Goal: Information Seeking & Learning: Learn about a topic

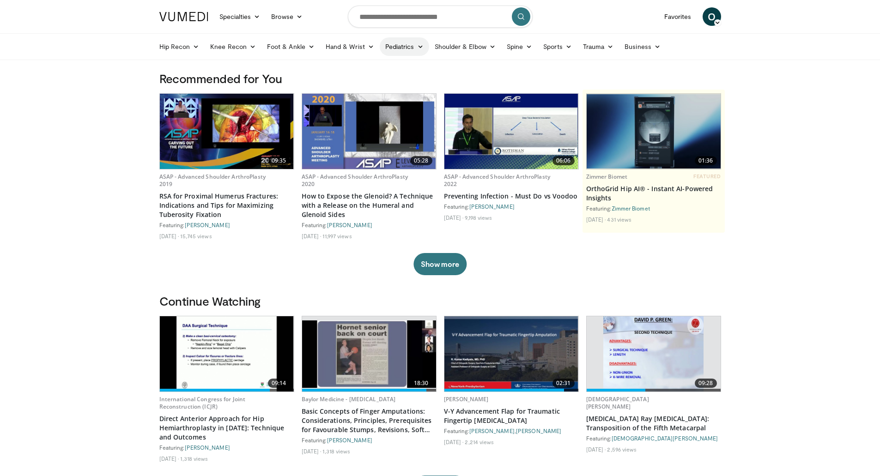
click at [417, 45] on icon at bounding box center [420, 46] width 6 height 6
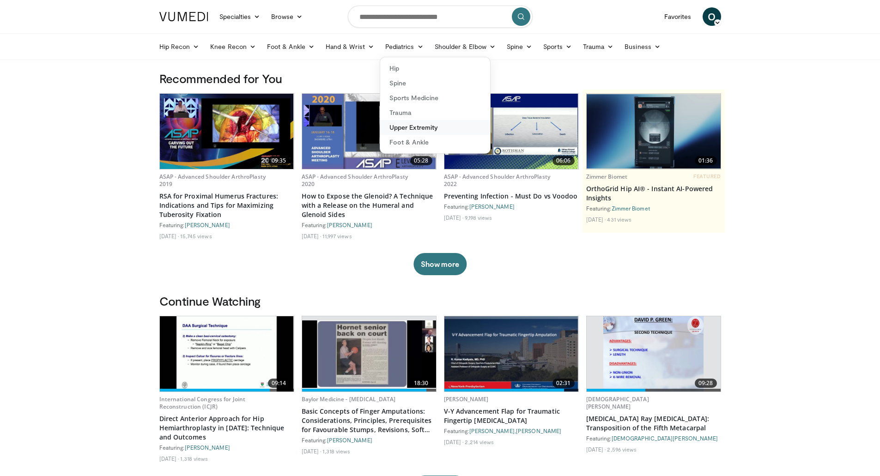
click at [415, 131] on link "Upper Extremity" at bounding box center [435, 127] width 110 height 15
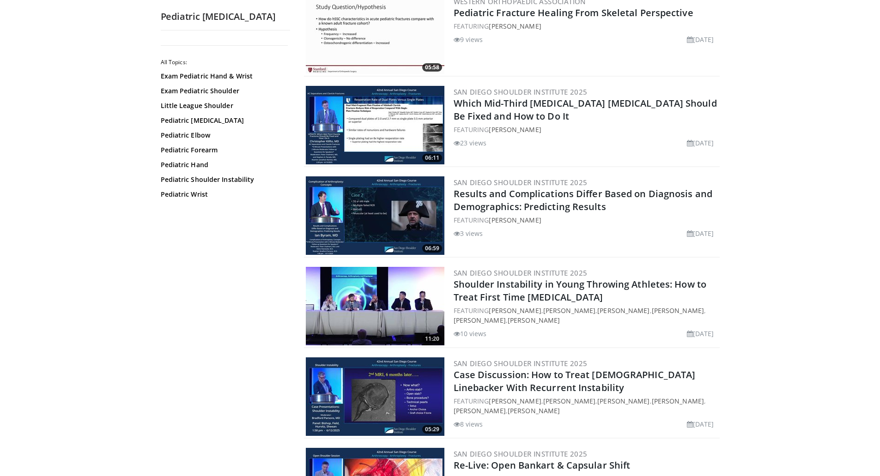
scroll to position [109, 0]
click at [200, 137] on link "Pediatric Elbow" at bounding box center [223, 135] width 125 height 9
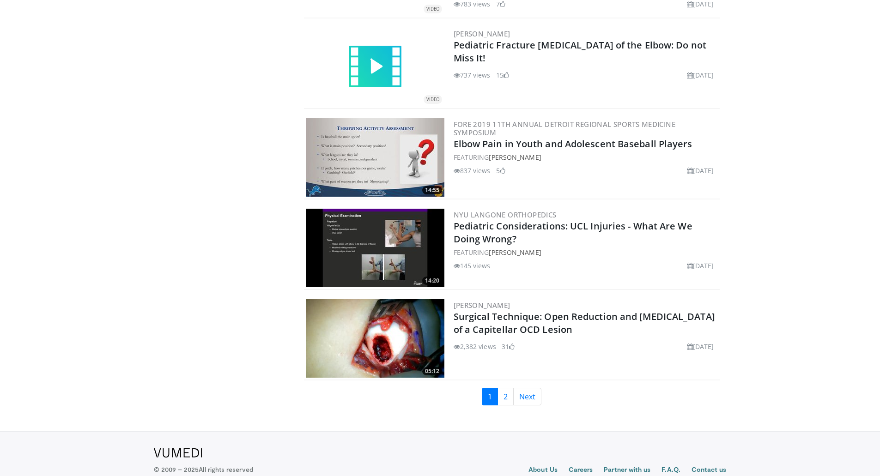
scroll to position [1978, 0]
click at [503, 399] on link "2" at bounding box center [505, 396] width 16 height 18
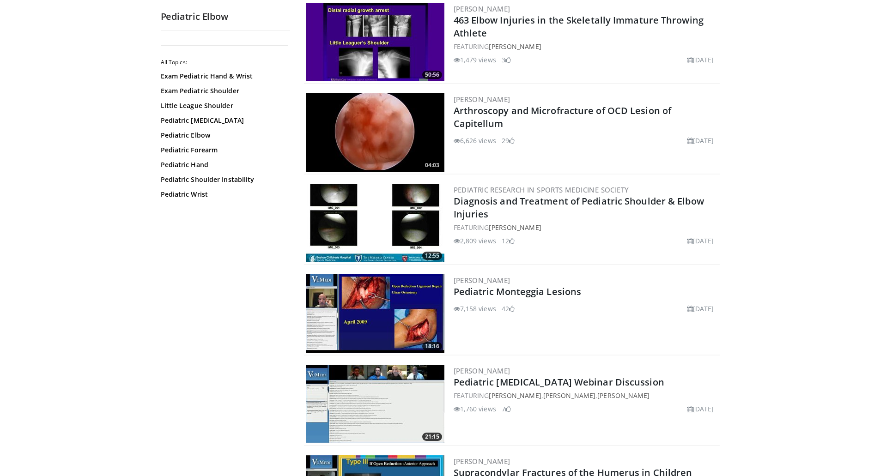
scroll to position [558, 0]
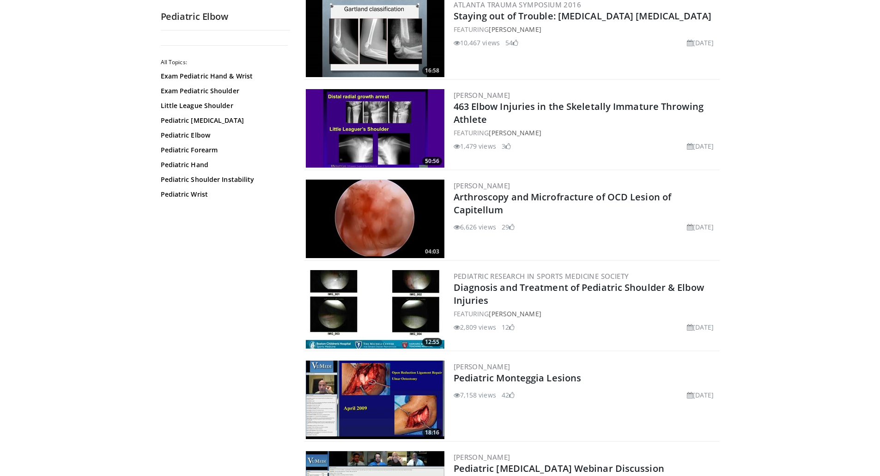
click at [398, 231] on img at bounding box center [375, 219] width 139 height 79
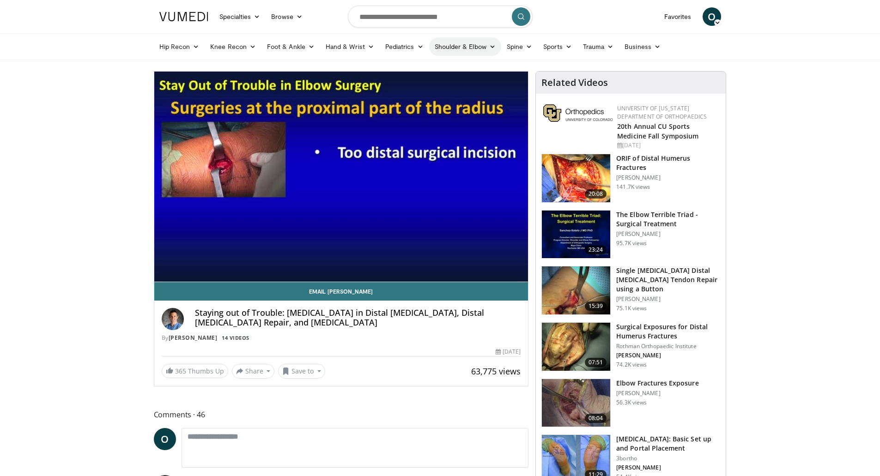
click at [467, 41] on link "Shoulder & Elbow" at bounding box center [465, 46] width 72 height 18
click at [444, 70] on link "Elbow" at bounding box center [446, 68] width 110 height 15
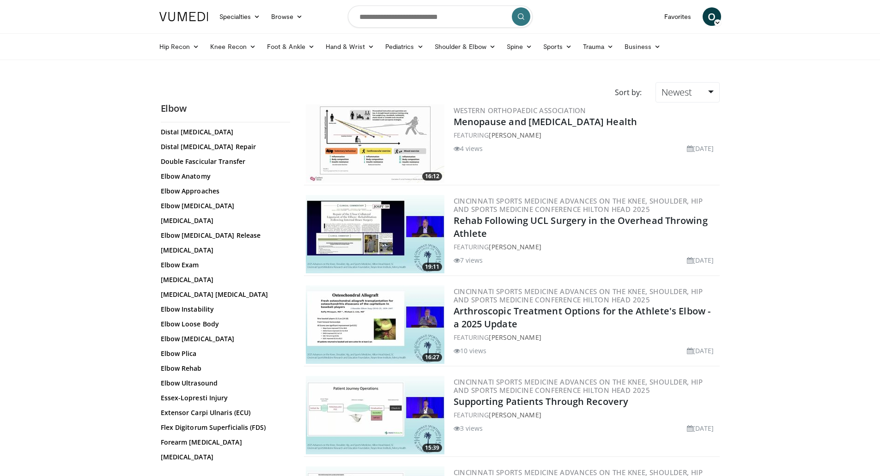
scroll to position [113, 0]
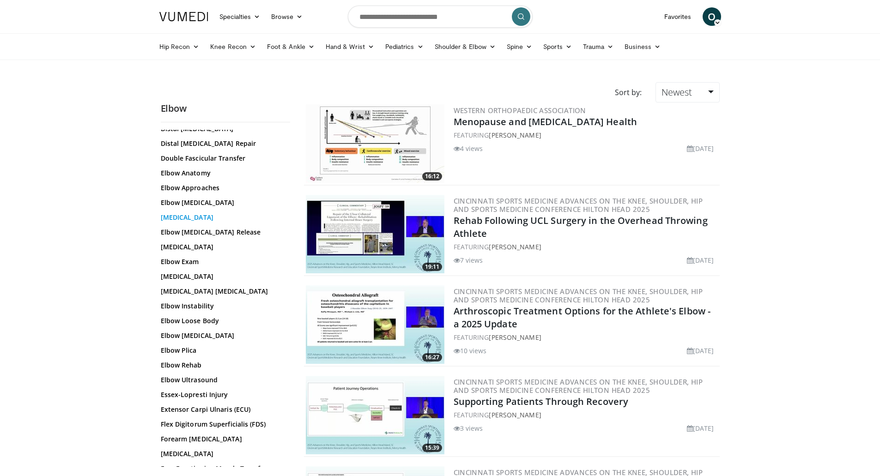
click at [195, 216] on link "[MEDICAL_DATA]" at bounding box center [223, 217] width 125 height 9
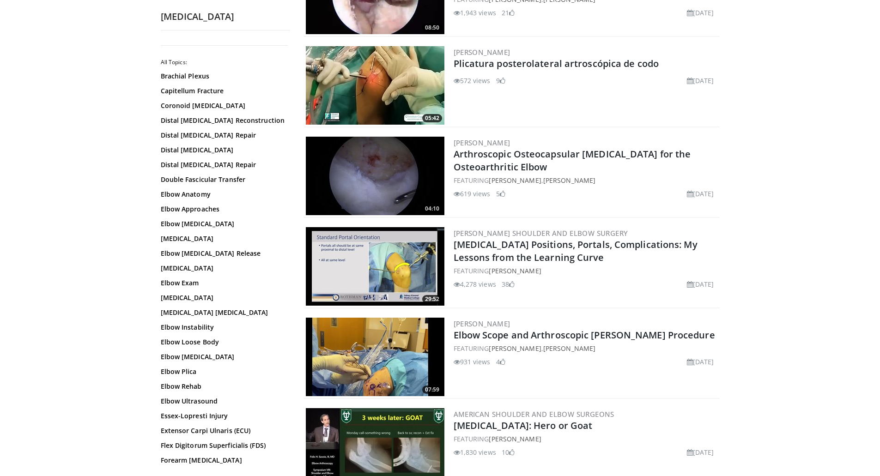
scroll to position [873, 0]
click at [347, 274] on img at bounding box center [375, 266] width 139 height 79
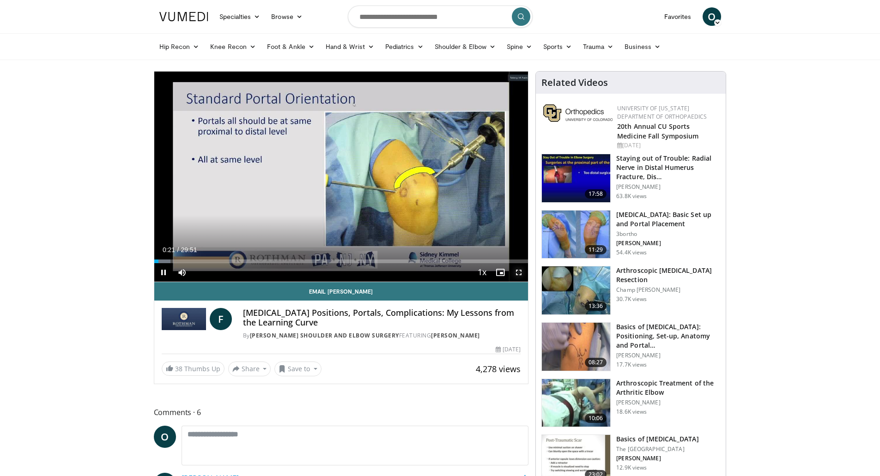
click at [521, 271] on span "Video Player" at bounding box center [518, 272] width 18 height 18
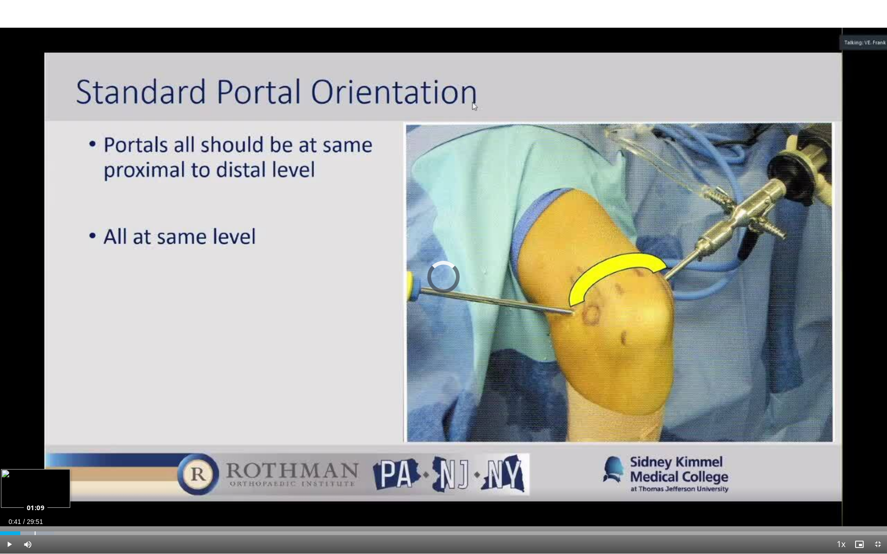
click at [35, 476] on div "Loaded : 6.09% 01:09 01:09" at bounding box center [443, 531] width 887 height 9
click at [62, 476] on div "Loaded : 8.30% 01:21 02:05" at bounding box center [443, 531] width 887 height 9
click at [79, 476] on div "Loaded : 10.52% 02:38 02:37" at bounding box center [443, 531] width 887 height 9
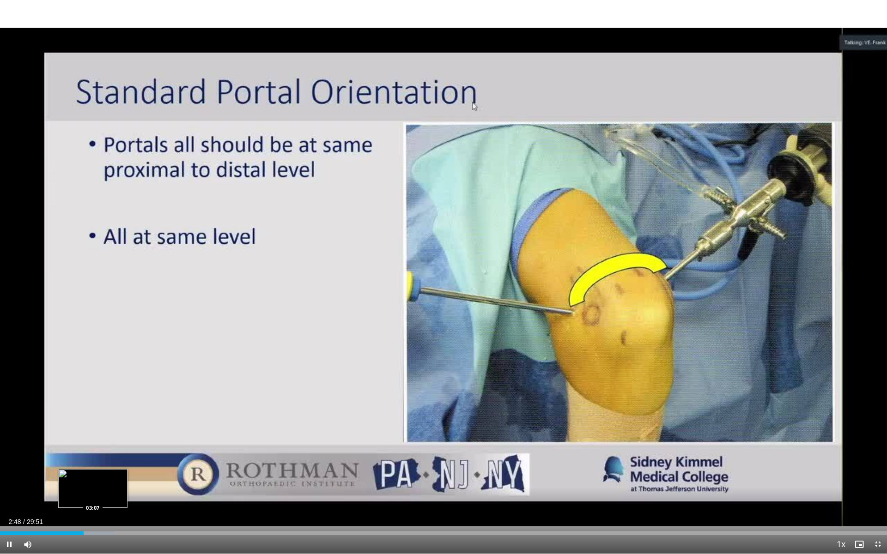
click at [93, 476] on video-js "**********" at bounding box center [443, 277] width 887 height 554
click at [96, 476] on div "Progress Bar" at bounding box center [94, 534] width 48 height 4
click at [121, 476] on div "Loaded : 14.39% 04:05 04:05" at bounding box center [443, 534] width 887 height 4
click at [109, 476] on div "Loaded : 17.30% 03:41 03:41" at bounding box center [443, 534] width 887 height 4
click at [139, 476] on div "Loaded : 18.82% 04:39 04:39" at bounding box center [443, 534] width 887 height 4
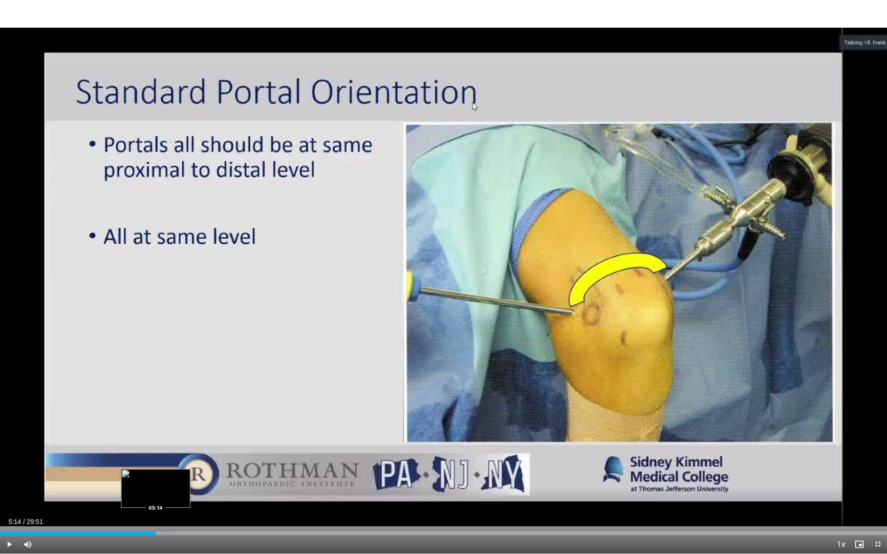
click at [156, 476] on div "Progress Bar" at bounding box center [148, 534] width 48 height 4
click at [173, 476] on div "Progress Bar" at bounding box center [165, 534] width 46 height 4
click at [188, 476] on div "Loaded : 24.00% 06:19 06:18" at bounding box center [443, 534] width 887 height 4
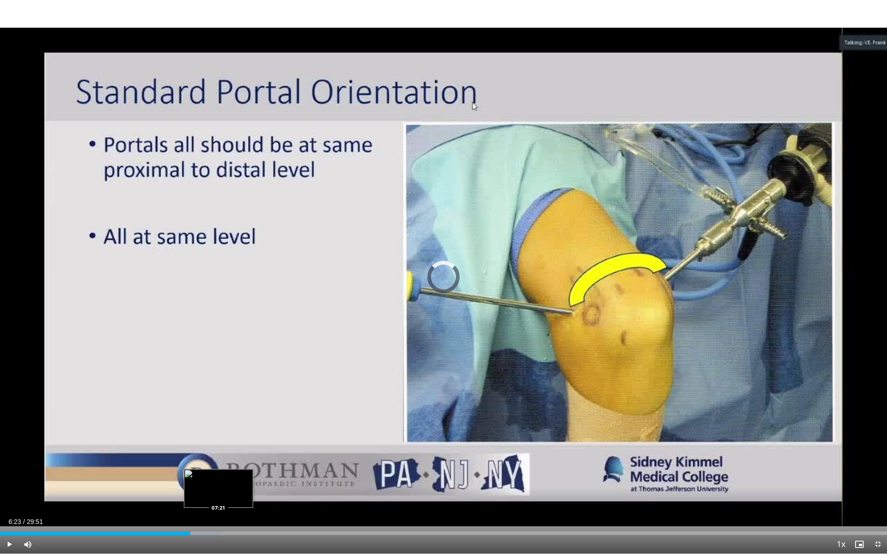
click at [218, 476] on div "Loaded : 24.91% 06:24 07:21" at bounding box center [443, 534] width 887 height 4
click at [880, 476] on span "Video Player" at bounding box center [877, 544] width 18 height 18
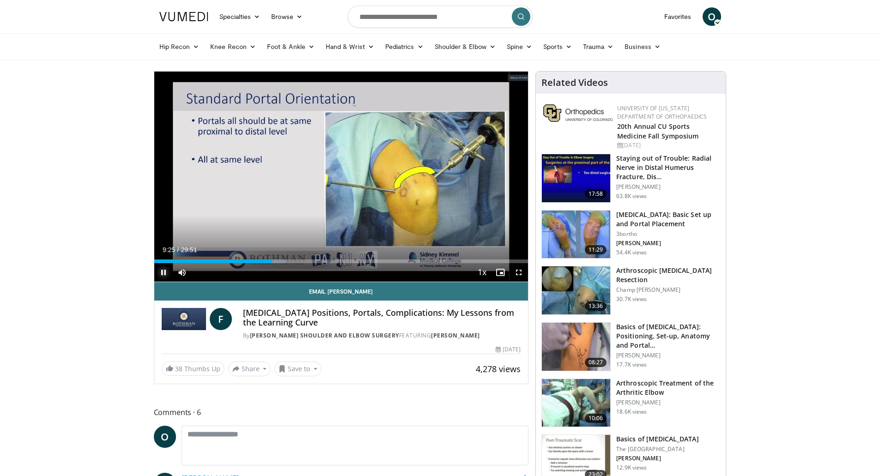
click at [162, 273] on span "Video Player" at bounding box center [163, 272] width 18 height 18
click at [154, 263] on button "Play" at bounding box center [163, 272] width 18 height 18
click at [154, 263] on button "Pause" at bounding box center [163, 272] width 18 height 18
click at [154, 263] on button "Play" at bounding box center [163, 272] width 18 height 18
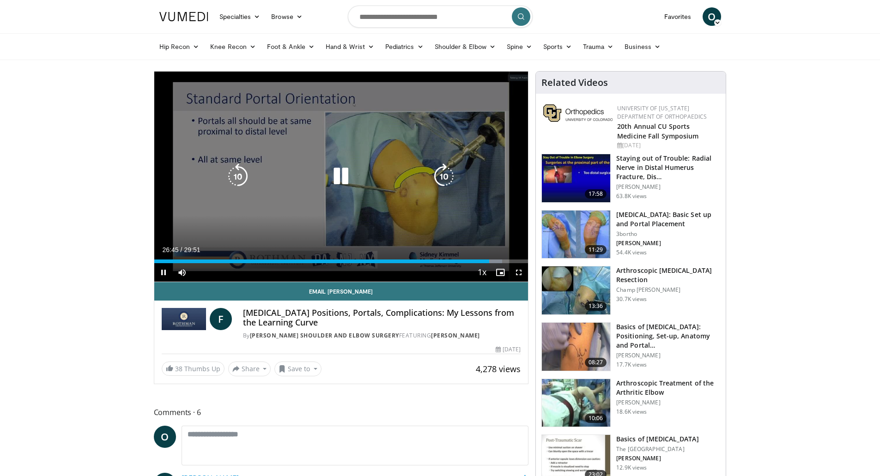
click at [336, 173] on icon "Video Player" at bounding box center [341, 176] width 26 height 26
